Goal: Task Accomplishment & Management: Use online tool/utility

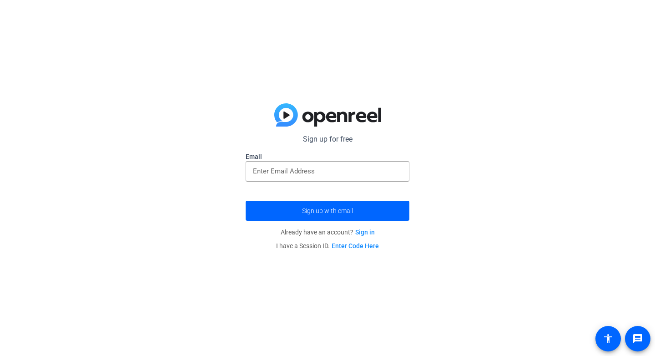
click at [331, 176] on input "email" at bounding box center [327, 171] width 149 height 11
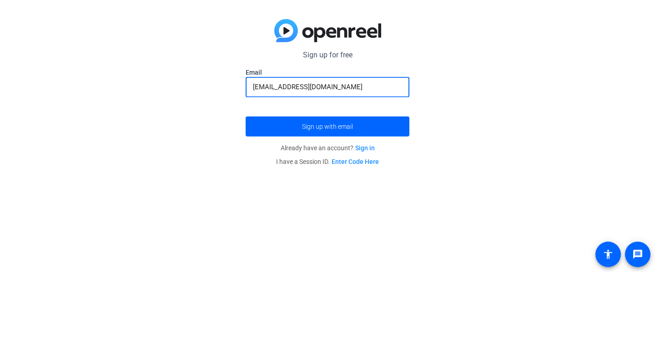
type input "[EMAIL_ADDRESS][DOMAIN_NAME]"
click at [370, 209] on span "submit" at bounding box center [328, 211] width 164 height 22
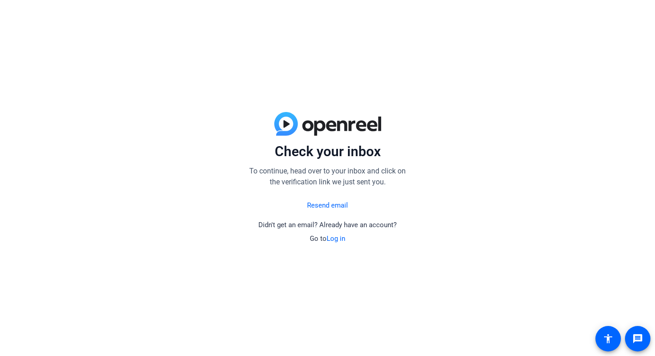
click at [629, 10] on div "Check your inbox To continue, head over to your inbox and click on the verifica…" at bounding box center [327, 178] width 655 height 356
click at [337, 237] on link "Log in" at bounding box center [336, 238] width 19 height 8
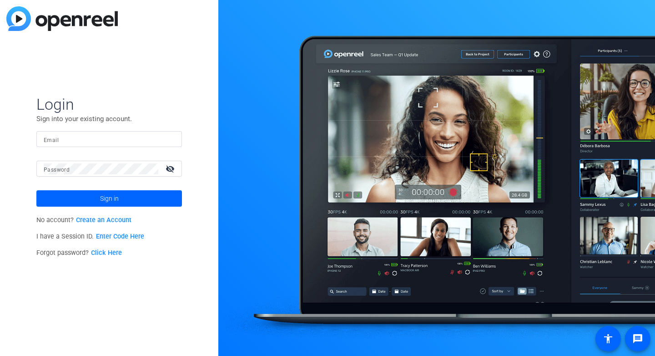
click at [61, 141] on input "Email" at bounding box center [109, 139] width 131 height 11
type input "J"
type input "Atla"
type input "[EMAIL_ADDRESS][DOMAIN_NAME]"
click at [61, 172] on mat-label "Password" at bounding box center [57, 169] width 26 height 6
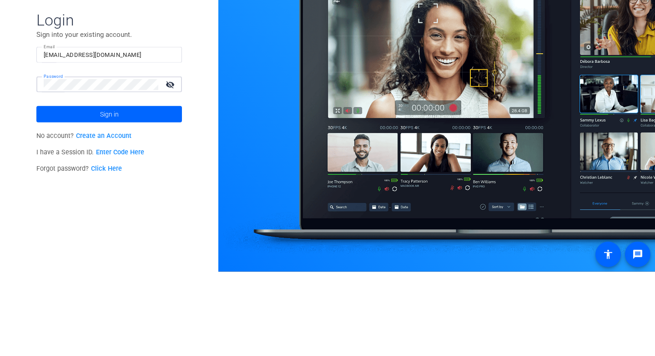
click at [150, 204] on span at bounding box center [109, 198] width 146 height 22
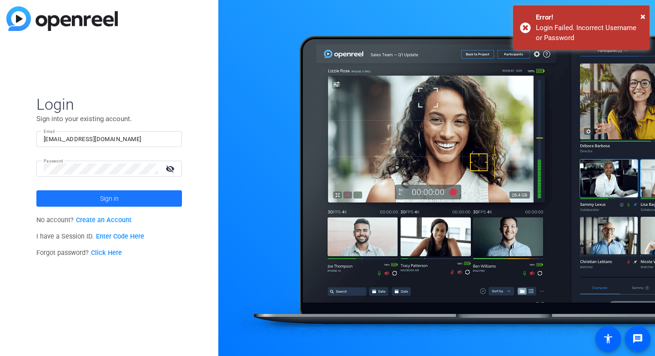
click at [74, 201] on span at bounding box center [109, 198] width 146 height 22
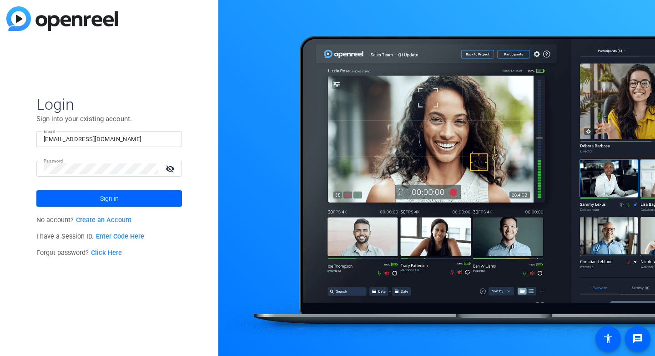
click at [2, 100] on div "Login Sign into your existing account. Email [EMAIL_ADDRESS][DOMAIN_NAME] Passw…" at bounding box center [109, 178] width 218 height 356
click at [59, 240] on p "I have a Session ID. Enter Code Here" at bounding box center [109, 236] width 146 height 16
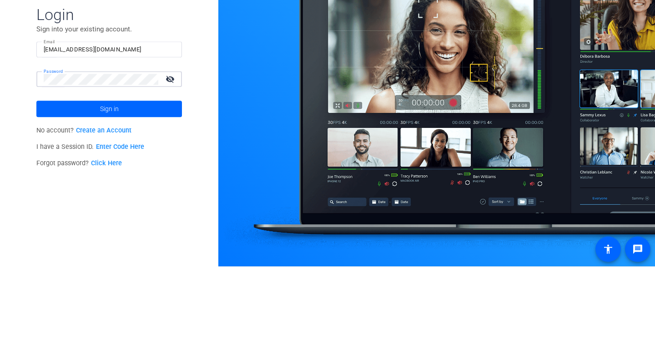
click at [62, 200] on span at bounding box center [109, 198] width 146 height 22
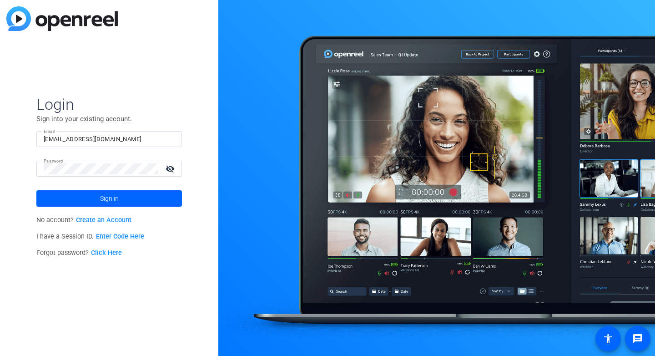
click at [114, 239] on link "Enter Code Here" at bounding box center [120, 236] width 48 height 8
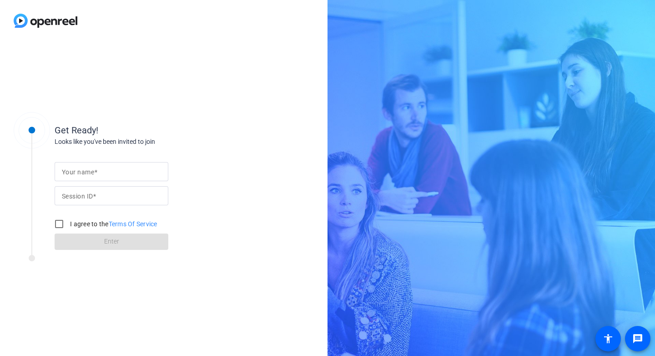
click at [65, 233] on div at bounding box center [59, 224] width 22 height 22
checkbox input "true"
click at [81, 172] on mat-label "Your name" at bounding box center [78, 171] width 32 height 7
click at [81, 172] on input "Your name" at bounding box center [111, 171] width 99 height 11
type input "R"
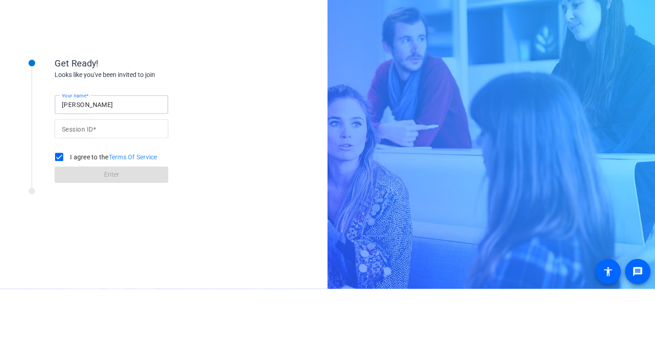
type input "[PERSON_NAME]"
click at [106, 198] on input "Session ID" at bounding box center [111, 195] width 99 height 11
type input "N"
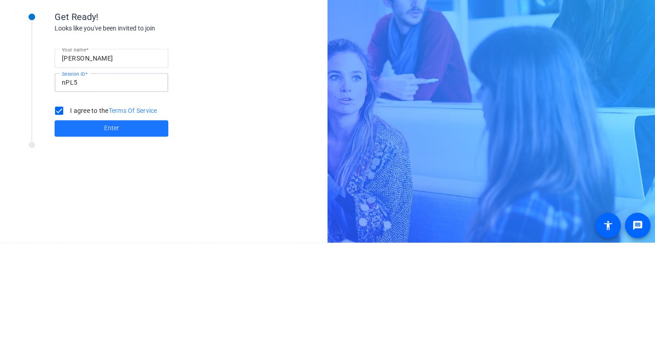
type input "nPL5"
click at [85, 241] on span at bounding box center [112, 242] width 114 height 22
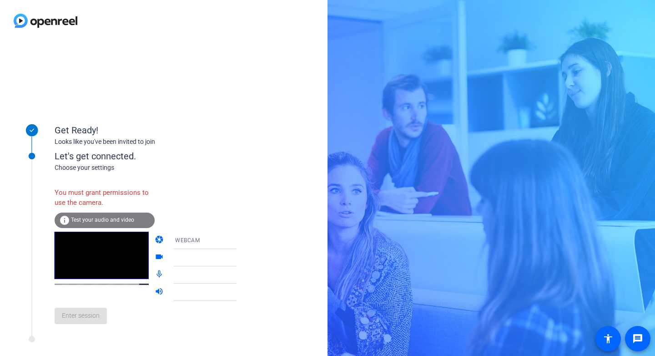
click at [240, 272] on icon at bounding box center [245, 274] width 11 height 11
click at [210, 258] on div at bounding box center [209, 257] width 68 height 11
click at [168, 261] on div at bounding box center [211, 257] width 87 height 17
click at [243, 257] on icon at bounding box center [245, 258] width 5 height 2
click at [96, 262] on video at bounding box center [102, 255] width 94 height 47
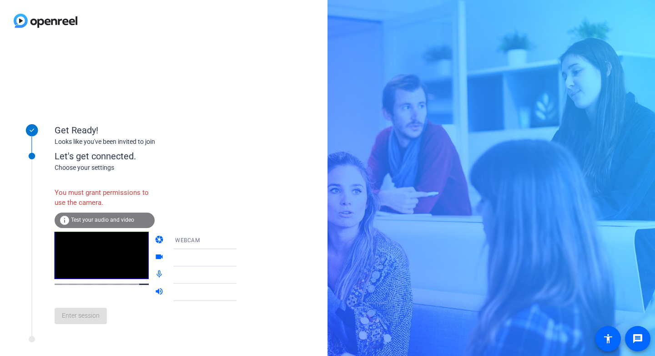
click at [92, 226] on div "info Test your audio and video" at bounding box center [105, 219] width 100 height 15
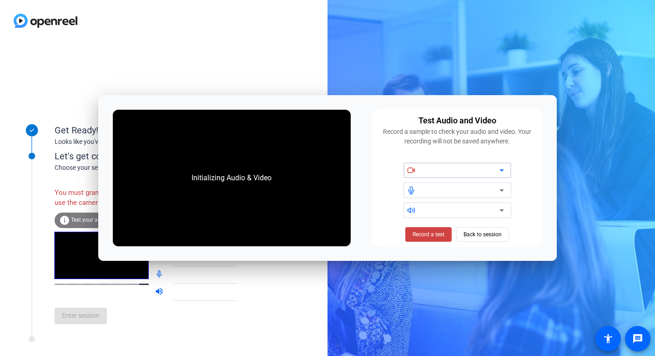
click at [432, 234] on span "Record a test" at bounding box center [429, 234] width 32 height 8
click at [240, 297] on icon at bounding box center [245, 292] width 11 height 11
click at [207, 65] on div "Get Ready! Looks like you've been invited to join Let's get connected. Choose y…" at bounding box center [163, 198] width 327 height 314
click at [488, 239] on span "Back to session" at bounding box center [482, 234] width 38 height 17
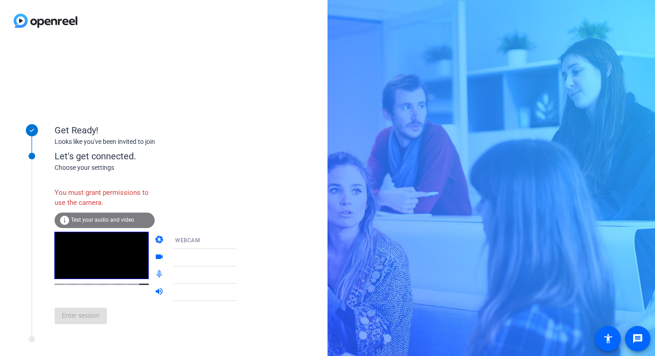
click at [175, 291] on span at bounding box center [175, 291] width 0 height 7
click at [243, 292] on icon at bounding box center [245, 292] width 5 height 2
click at [80, 191] on div "You must grant permissions to use the camera." at bounding box center [105, 198] width 100 height 30
click at [78, 201] on div "You must grant permissions to use the camera." at bounding box center [105, 198] width 100 height 30
click at [243, 240] on icon at bounding box center [245, 240] width 5 height 2
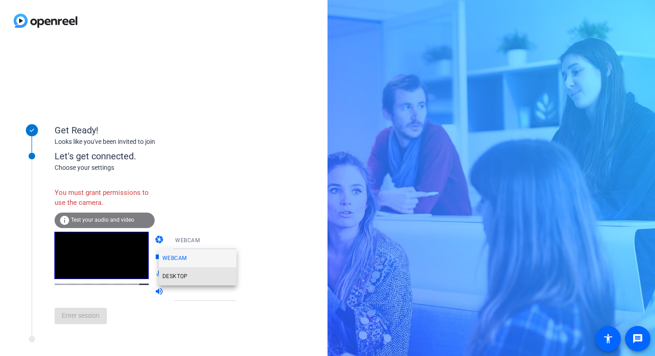
click at [201, 277] on mat-option "DESKTOP" at bounding box center [198, 276] width 78 height 18
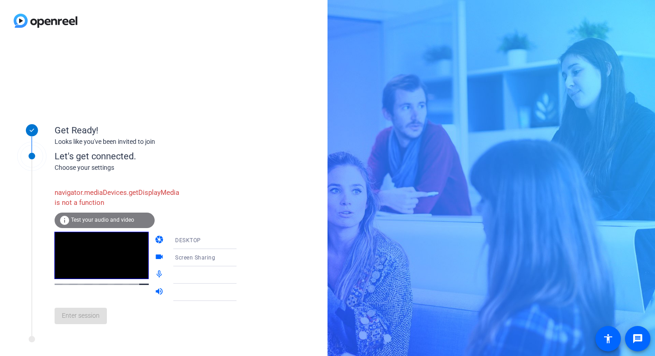
click at [243, 240] on icon at bounding box center [245, 240] width 5 height 2
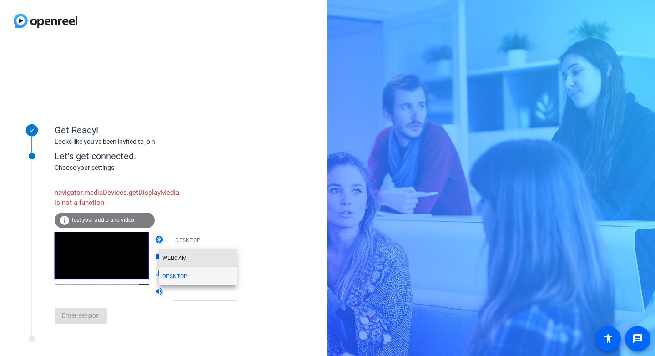
click at [208, 258] on mat-option "WEBCAM" at bounding box center [198, 258] width 78 height 18
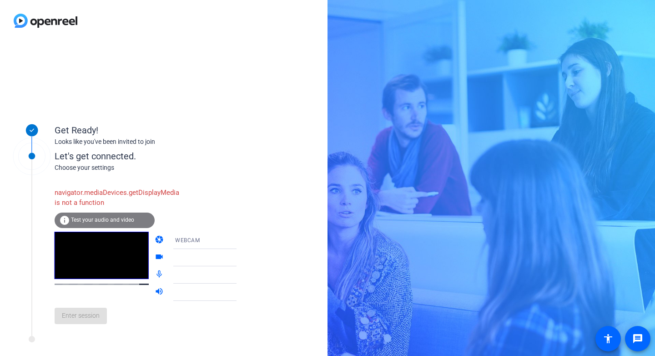
click at [243, 257] on icon at bounding box center [245, 258] width 5 height 2
click at [178, 261] on div at bounding box center [209, 257] width 68 height 11
click at [168, 259] on div at bounding box center [211, 257] width 87 height 17
click at [118, 274] on video at bounding box center [102, 255] width 94 height 47
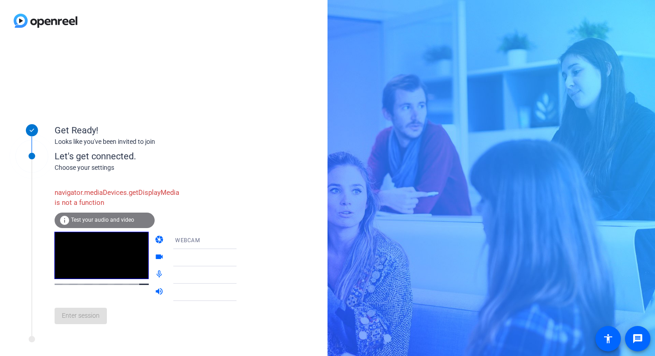
click at [90, 267] on video at bounding box center [102, 255] width 94 height 47
